Goal: Entertainment & Leisure: Consume media (video, audio)

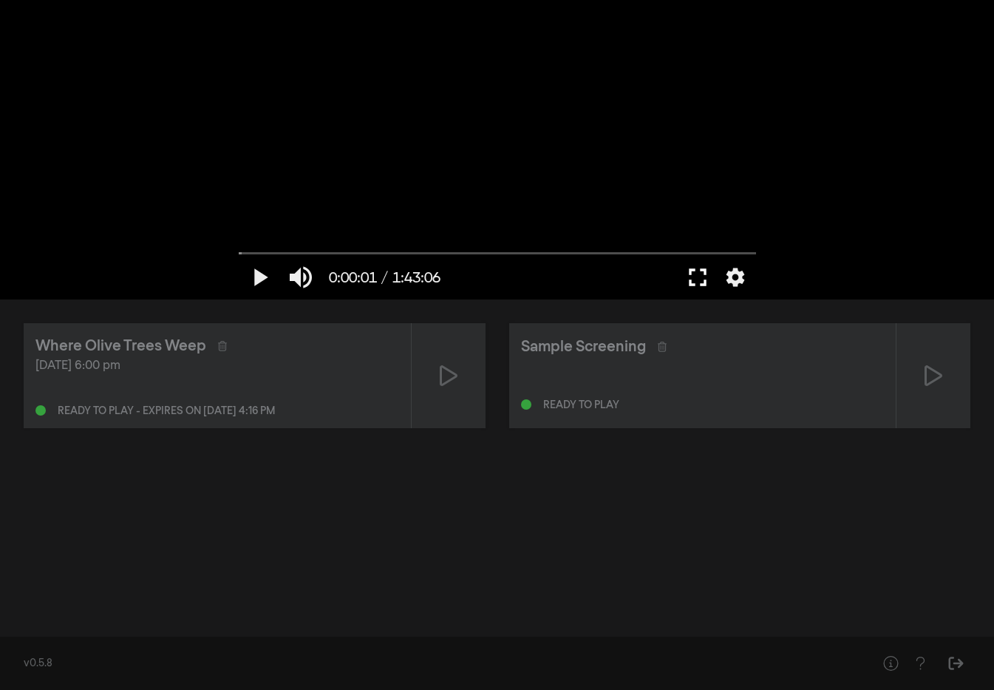
click at [697, 280] on button "fullscreen" at bounding box center [697, 277] width 41 height 44
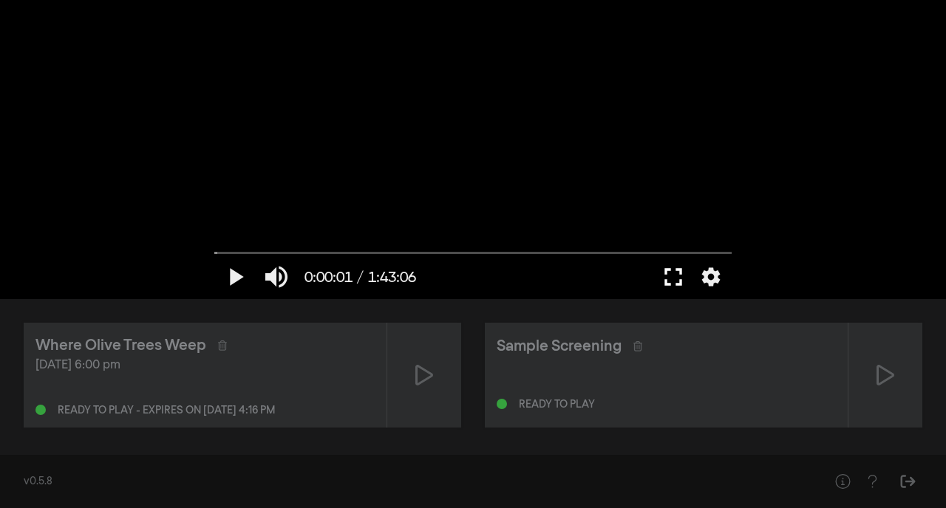
click at [675, 279] on button "fullscreen" at bounding box center [673, 277] width 41 height 44
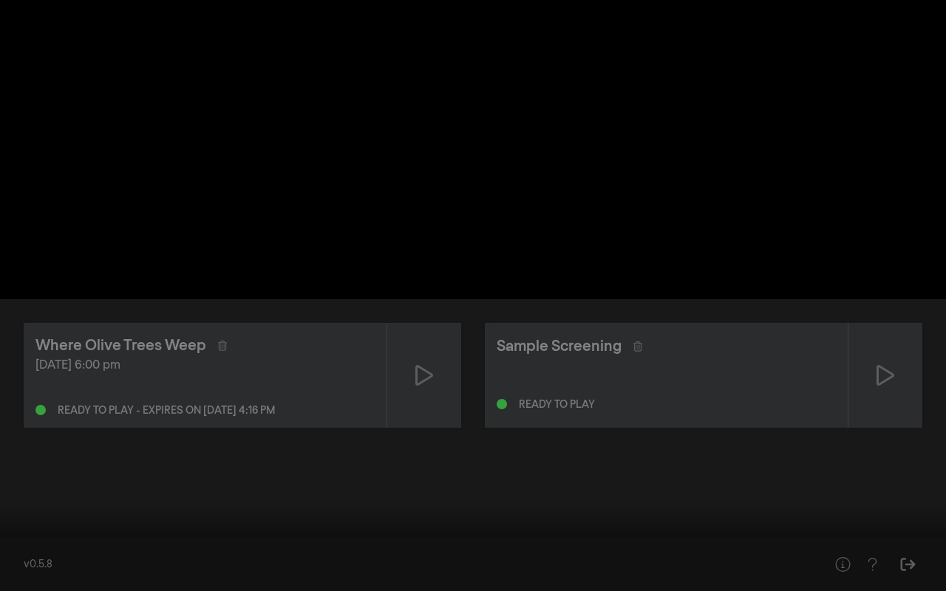
click at [21, 572] on button "play_arrow" at bounding box center [27, 569] width 41 height 44
click at [166, 545] on input "Seek" at bounding box center [472, 544] width 931 height 9
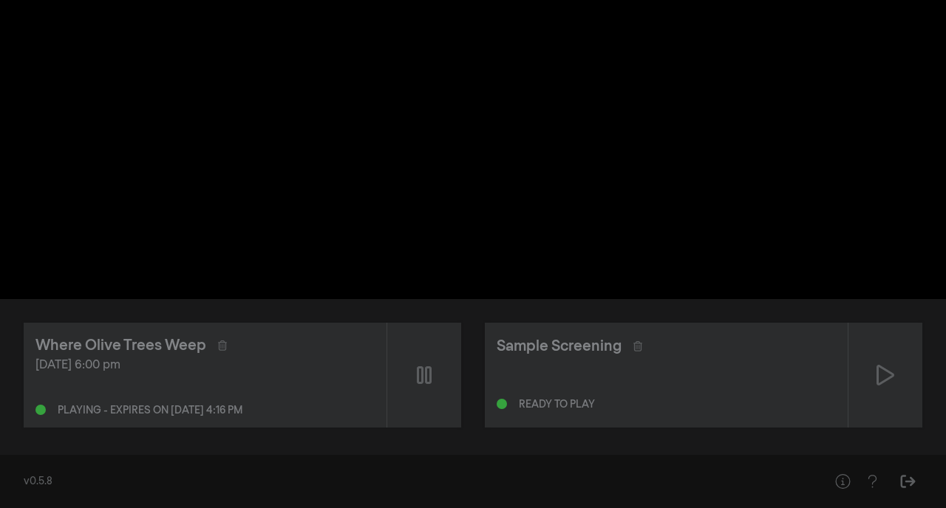
click at [843, 155] on div "pause 0:17:30 / 1:43:06 volume_up fullscreen settings closed_caption Captions O…" at bounding box center [473, 149] width 946 height 299
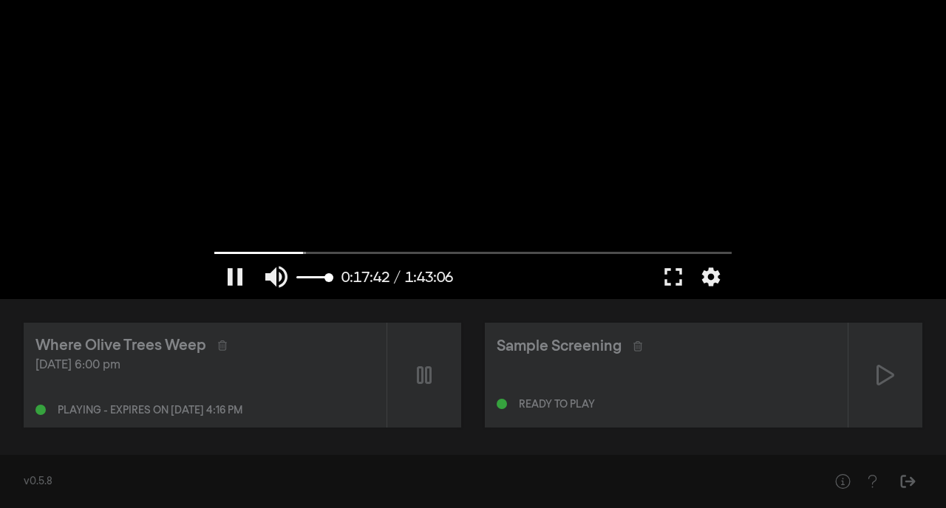
drag, startPoint x: 329, startPoint y: 279, endPoint x: 352, endPoint y: 279, distance: 22.9
click at [333, 279] on input "Volume" at bounding box center [314, 277] width 37 height 9
click at [232, 273] on button "pause" at bounding box center [234, 277] width 41 height 44
drag, startPoint x: 228, startPoint y: 253, endPoint x: 181, endPoint y: 254, distance: 47.3
click at [214, 254] on input "Seek" at bounding box center [472, 252] width 517 height 9
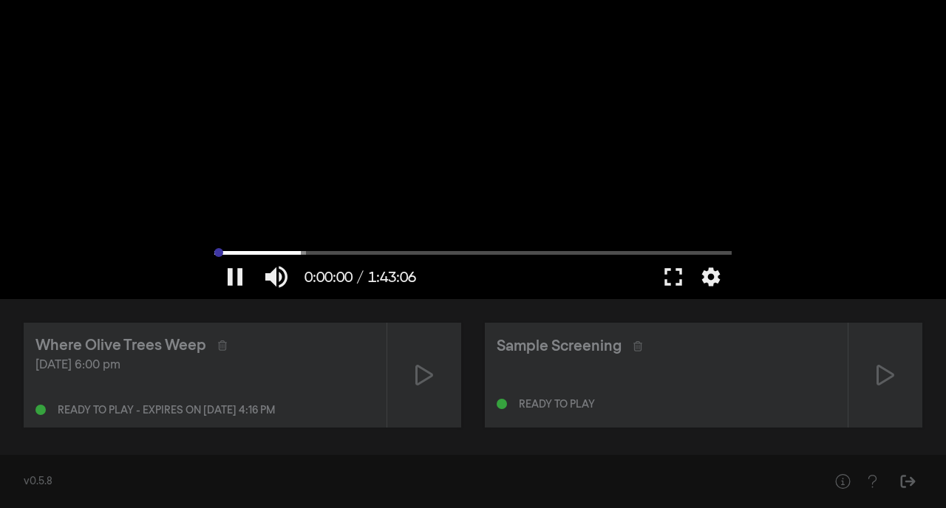
type input "0.083416"
click at [667, 279] on button "fullscreen" at bounding box center [673, 277] width 41 height 44
